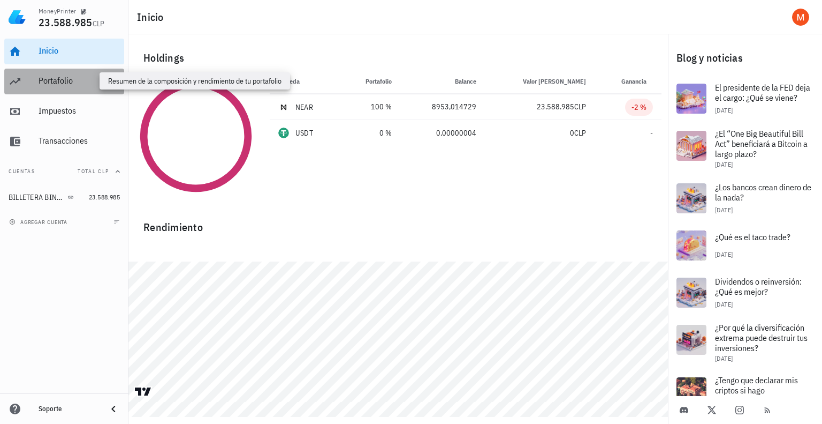
click at [65, 79] on div "Portafolio" at bounding box center [79, 81] width 81 height 10
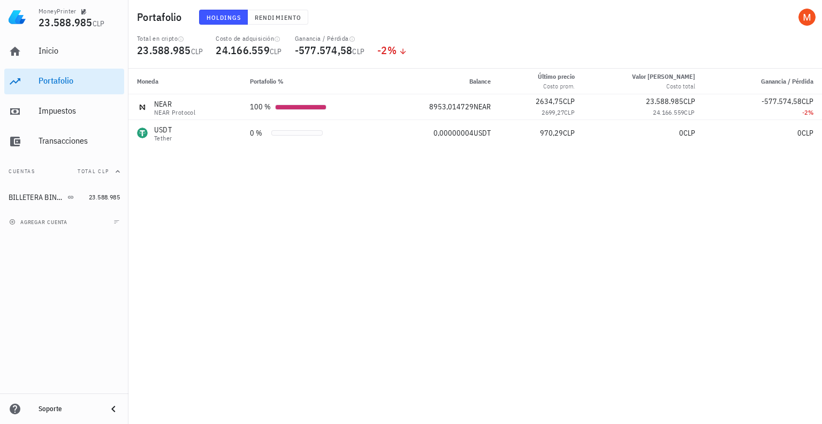
click at [314, 178] on div "Moneda Portafolio % Balance Último precio Costo prom. Valor de mercado Costo to…" at bounding box center [476, 246] width 694 height 355
click at [230, 216] on div "Moneda Portafolio % Balance Último precio Costo prom. Valor de mercado Costo to…" at bounding box center [476, 246] width 694 height 355
click at [272, 10] on button "Rendimiento" at bounding box center [278, 17] width 61 height 15
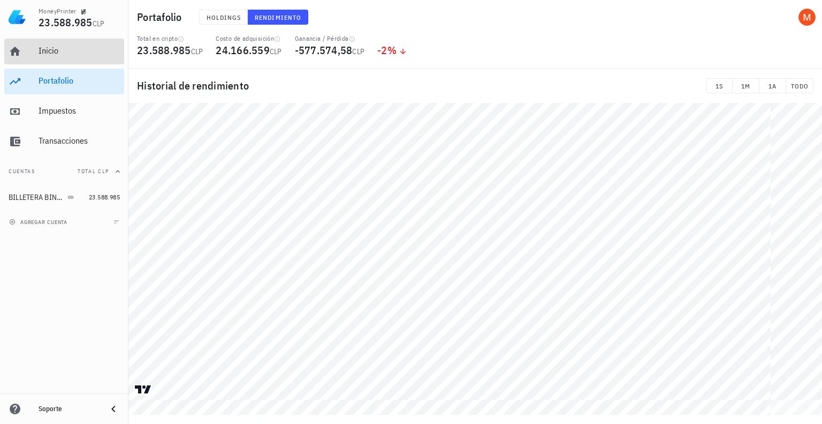
click at [89, 44] on div "Inicio" at bounding box center [79, 51] width 81 height 24
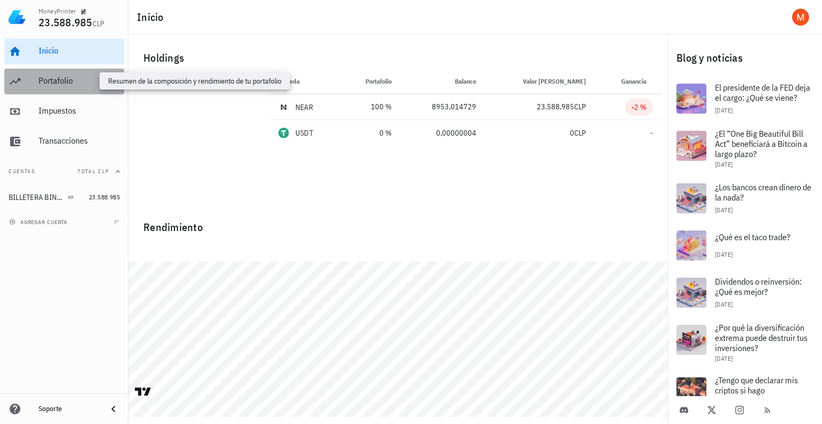
click at [76, 78] on div "Portafolio" at bounding box center [79, 81] width 81 height 10
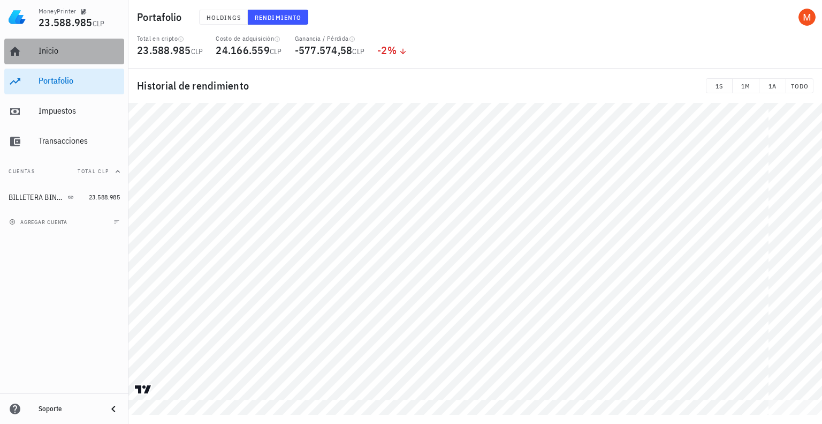
click at [34, 57] on link "Inicio" at bounding box center [64, 52] width 120 height 26
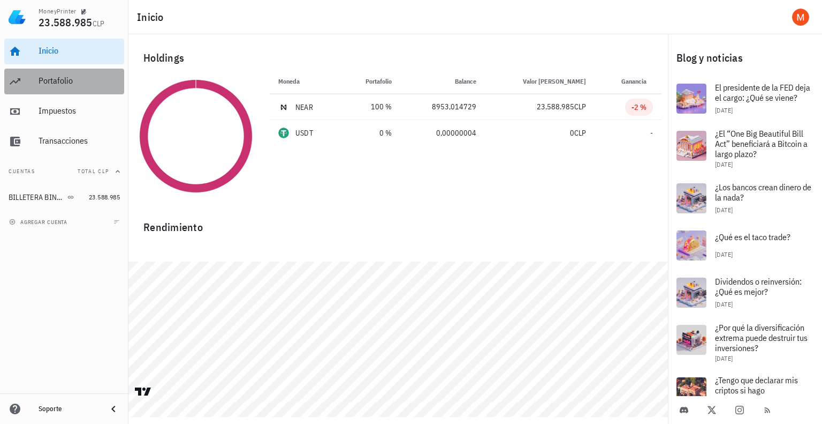
click at [64, 69] on link "Portafolio" at bounding box center [64, 82] width 120 height 26
